Goal: Navigation & Orientation: Find specific page/section

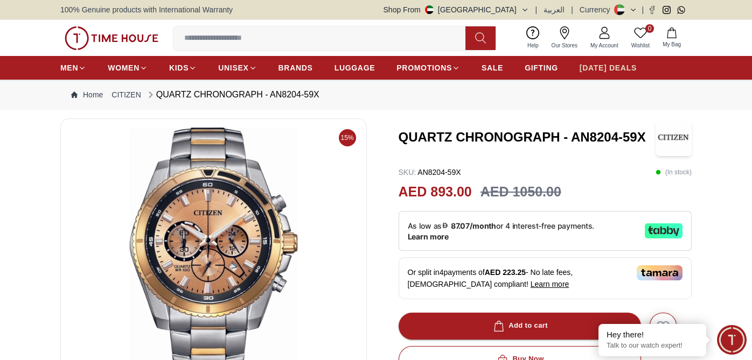
click at [601, 70] on span "[DATE] DEALS" at bounding box center [608, 67] width 57 height 11
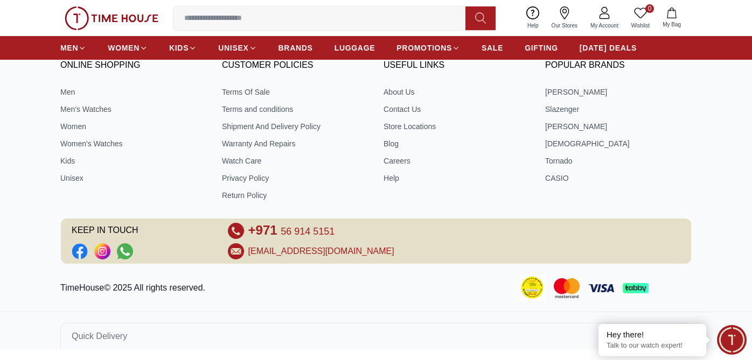
scroll to position [692, 0]
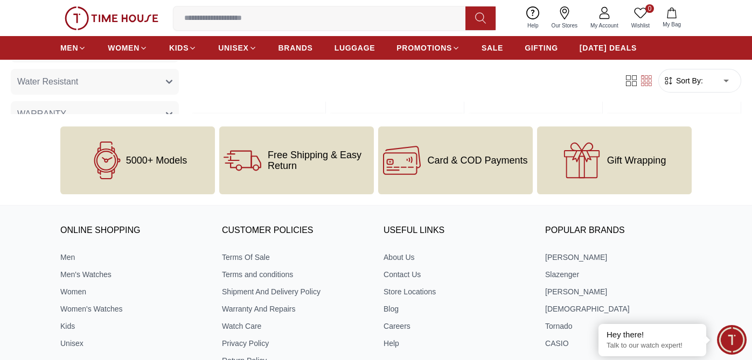
scroll to position [646, 0]
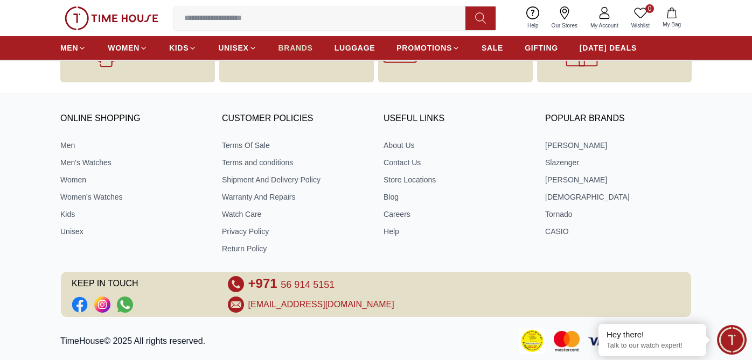
click at [287, 42] on link "BRANDS" at bounding box center [296, 47] width 34 height 19
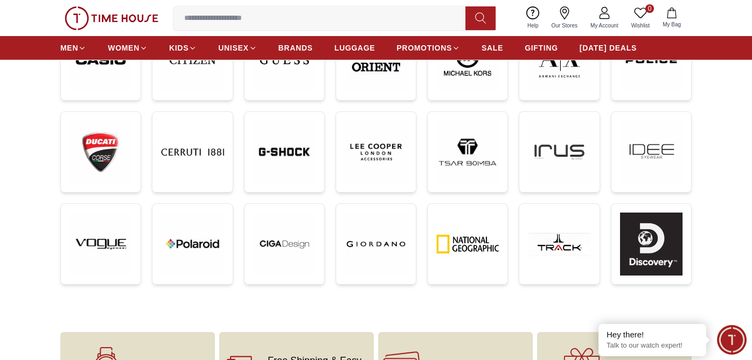
scroll to position [323, 0]
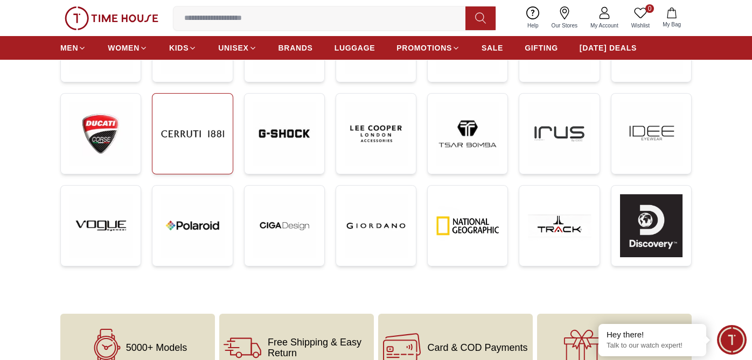
click at [189, 137] on img at bounding box center [192, 133] width 62 height 62
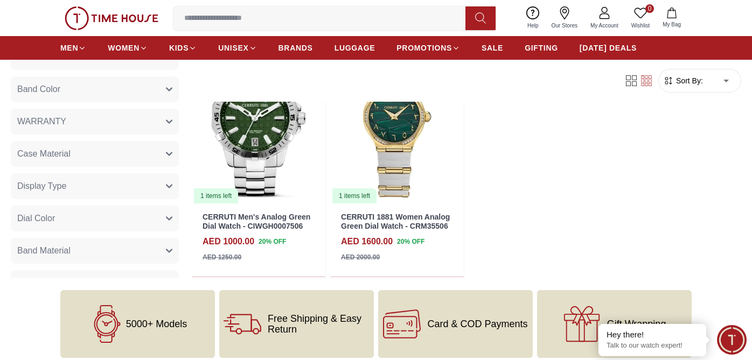
scroll to position [646, 0]
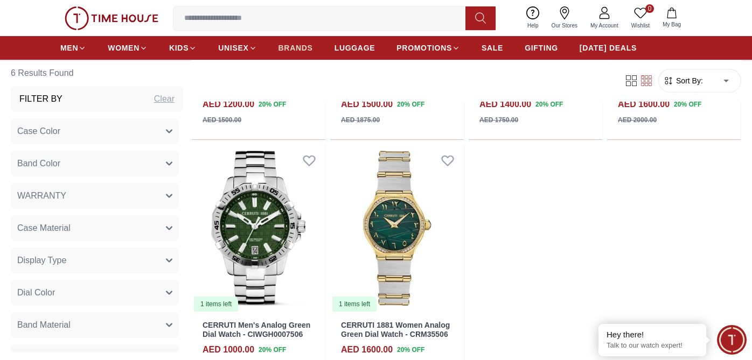
click at [309, 51] on span "BRANDS" at bounding box center [296, 48] width 34 height 11
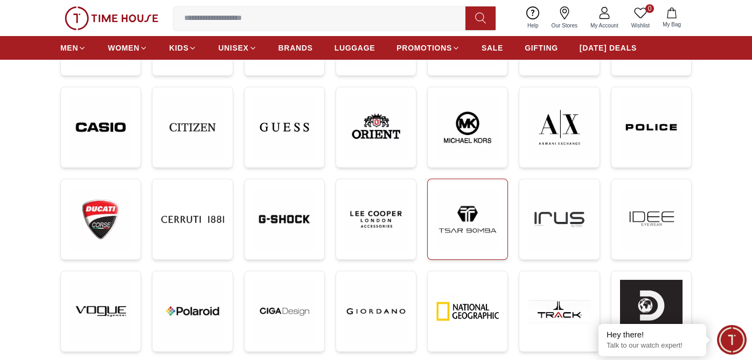
scroll to position [215, 0]
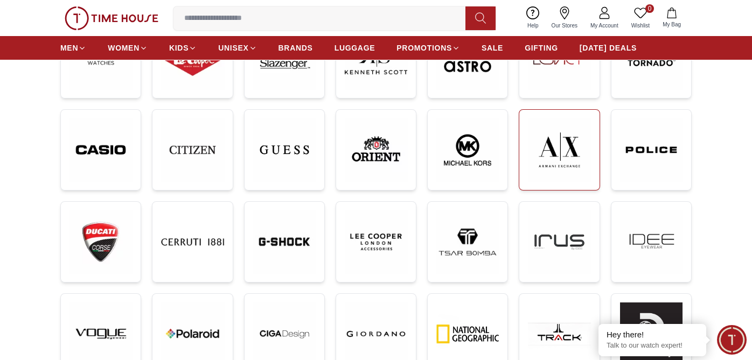
click at [539, 165] on img at bounding box center [559, 150] width 62 height 63
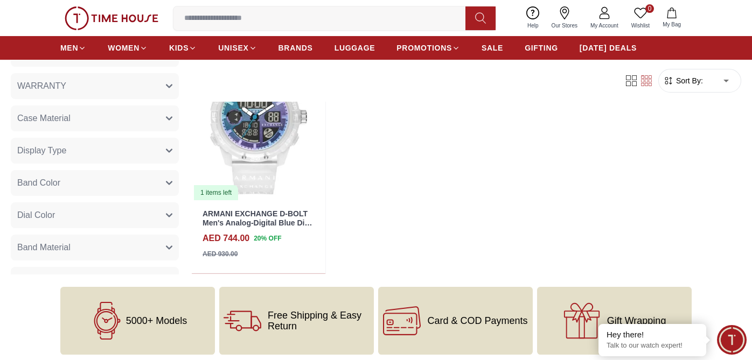
scroll to position [861, 0]
